Goal: Find specific fact: Find specific fact

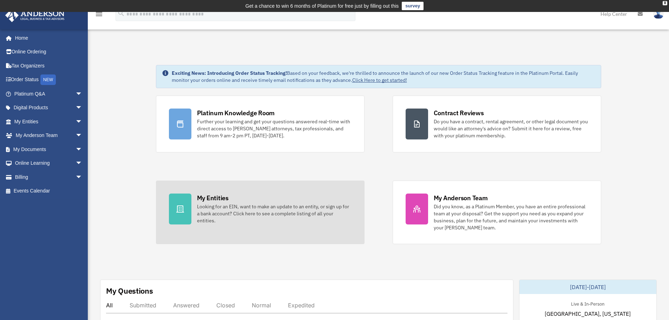
click at [231, 212] on div "Looking for an EIN, want to make an update to an entity, or sign up for a bank …" at bounding box center [274, 213] width 154 height 21
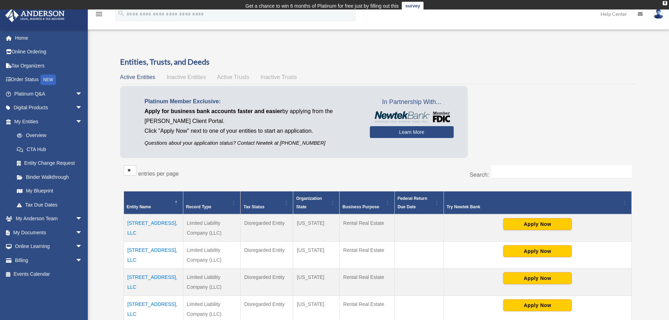
scroll to position [110, 0]
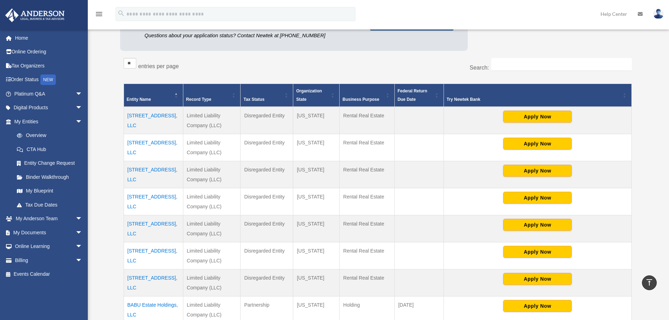
click at [158, 114] on td "[STREET_ADDRESS], LLC" at bounding box center [153, 120] width 59 height 27
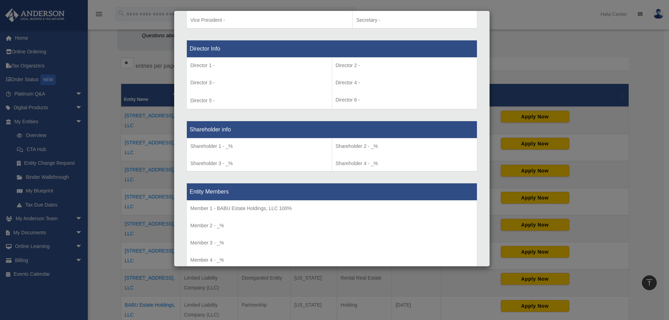
scroll to position [527, 0]
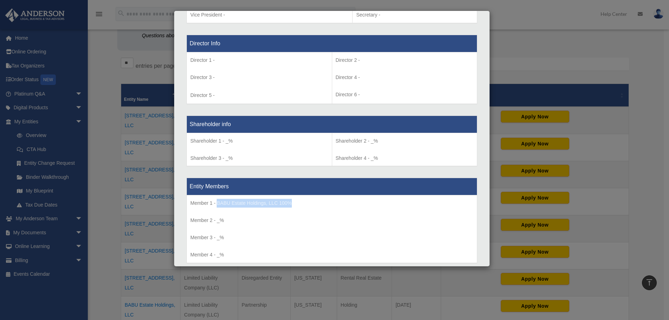
drag, startPoint x: 216, startPoint y: 202, endPoint x: 293, endPoint y: 200, distance: 77.2
click at [293, 200] on p "Member 1 - BABU Estate Holdings, LLC 100%" at bounding box center [331, 203] width 283 height 9
copy p "BABU Estate Holdings, LLC 100%"
click at [269, 64] on p "Director 1 -" at bounding box center [259, 60] width 138 height 9
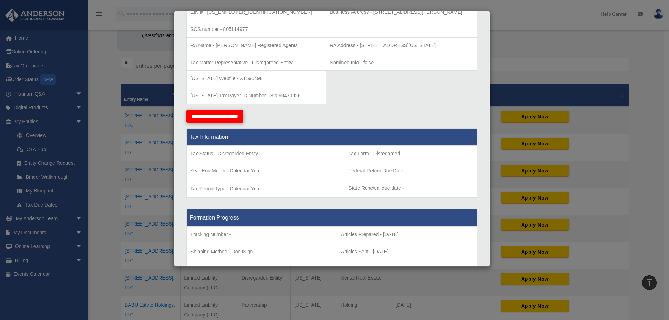
scroll to position [140, 0]
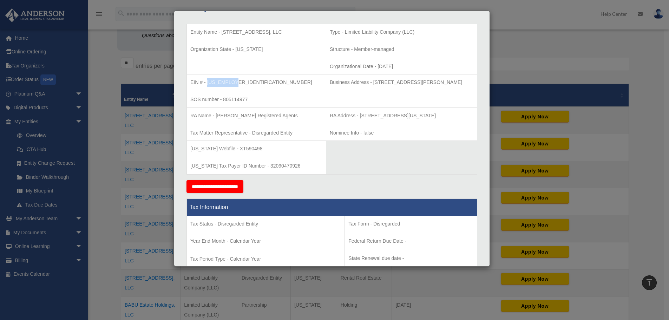
drag, startPoint x: 208, startPoint y: 82, endPoint x: 232, endPoint y: 82, distance: 24.2
click at [232, 82] on p "EIN # - [US_EMPLOYER_IDENTIFICATION_NUMBER]" at bounding box center [256, 82] width 132 height 9
copy p "[US_EMPLOYER_IDENTIFICATION_NUMBER]"
click at [342, 152] on table "Entity Name - [STREET_ADDRESS][US_STATE] Type - Limited Liability Company (LLC)…" at bounding box center [331, 99] width 291 height 151
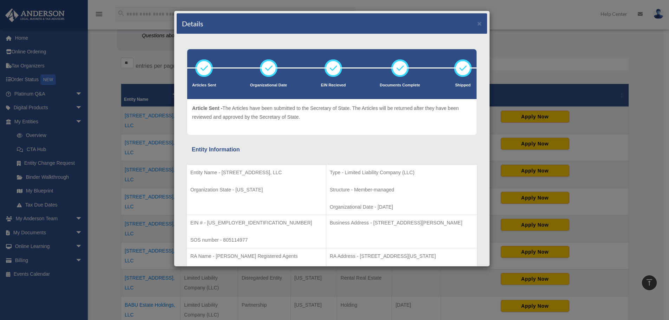
scroll to position [35, 0]
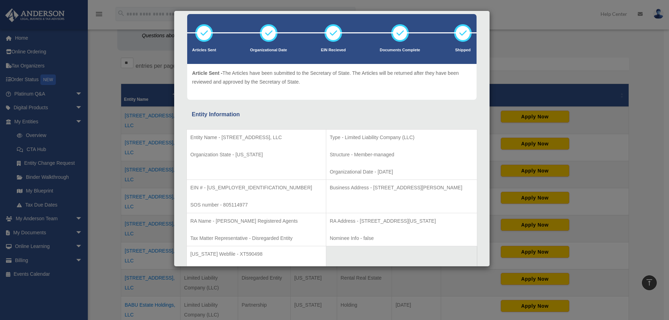
drag, startPoint x: 348, startPoint y: 187, endPoint x: 458, endPoint y: 184, distance: 110.3
click at [458, 184] on p "Business Address - [STREET_ADDRESS][PERSON_NAME]" at bounding box center [402, 187] width 144 height 9
copy p "[STREET_ADDRESS][PERSON_NAME]"
